Goal: Information Seeking & Learning: Learn about a topic

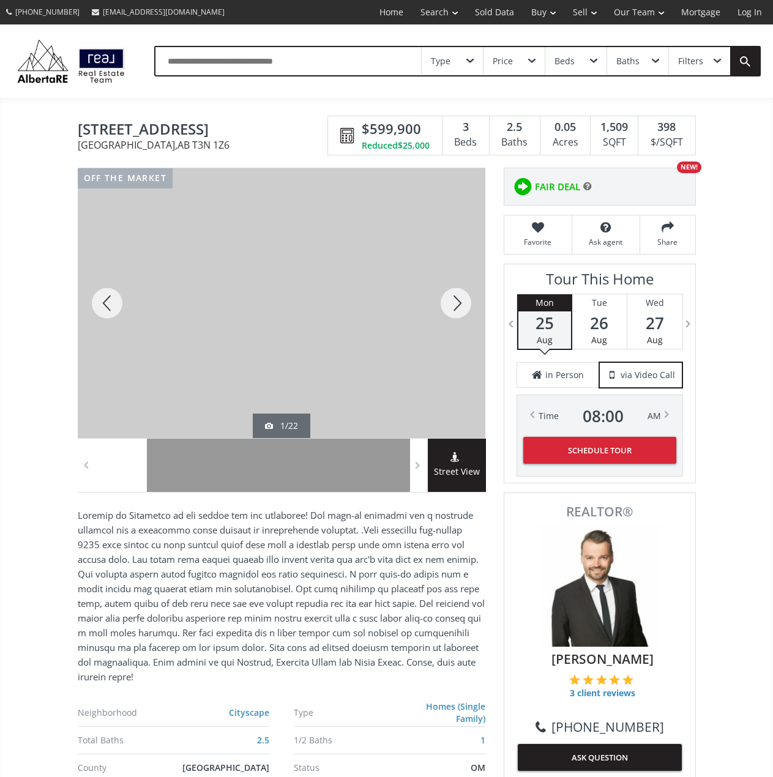
click at [365, 302] on div at bounding box center [282, 303] width 408 height 270
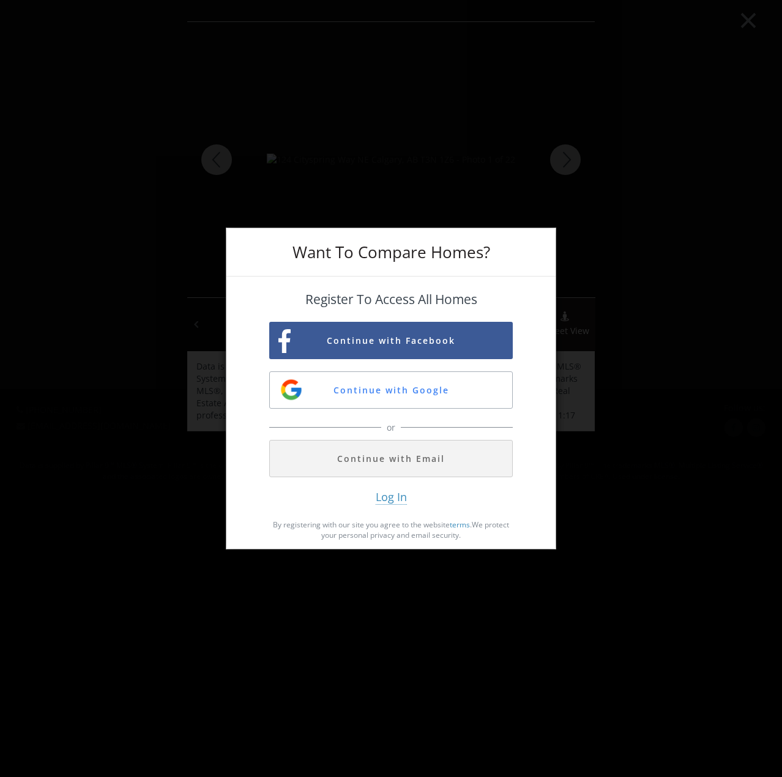
click at [558, 252] on div "Want To Compare Homes? Register To Access All Homes Continue with Facebook Cont…" at bounding box center [391, 388] width 782 height 777
click at [544, 163] on div "Want To Compare Homes? Register To Access All Homes Continue with Facebook Cont…" at bounding box center [391, 388] width 782 height 777
click at [753, 21] on div "Want To Compare Homes? Register To Access All Homes Continue with Facebook Cont…" at bounding box center [391, 388] width 782 height 777
drag, startPoint x: 451, startPoint y: 612, endPoint x: 469, endPoint y: 531, distance: 83.3
click at [452, 613] on div "Want To Compare Homes? Register To Access All Homes Continue with Facebook Cont…" at bounding box center [391, 388] width 782 height 777
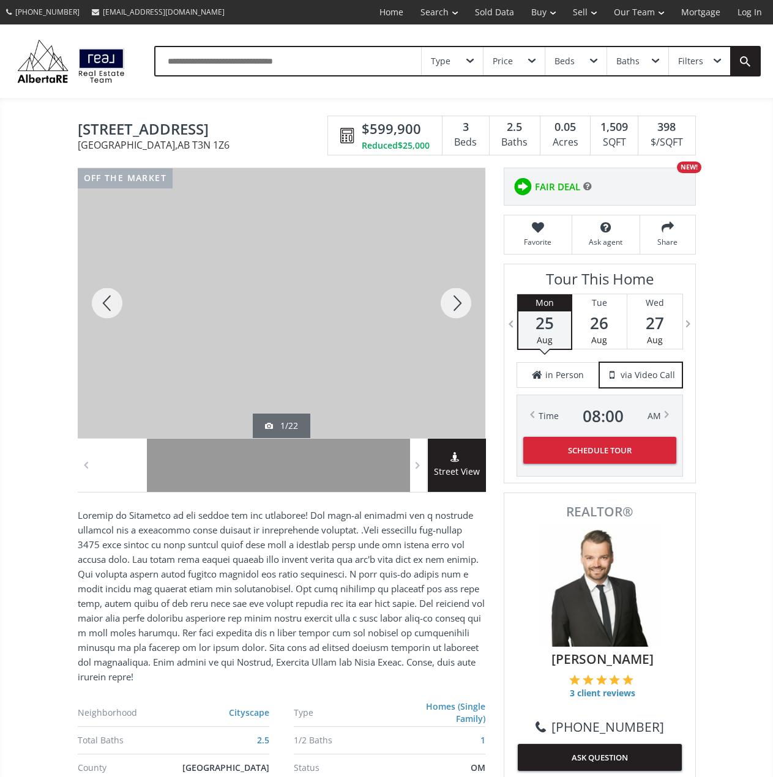
click at [456, 309] on div at bounding box center [456, 303] width 59 height 270
